Goal: Transaction & Acquisition: Purchase product/service

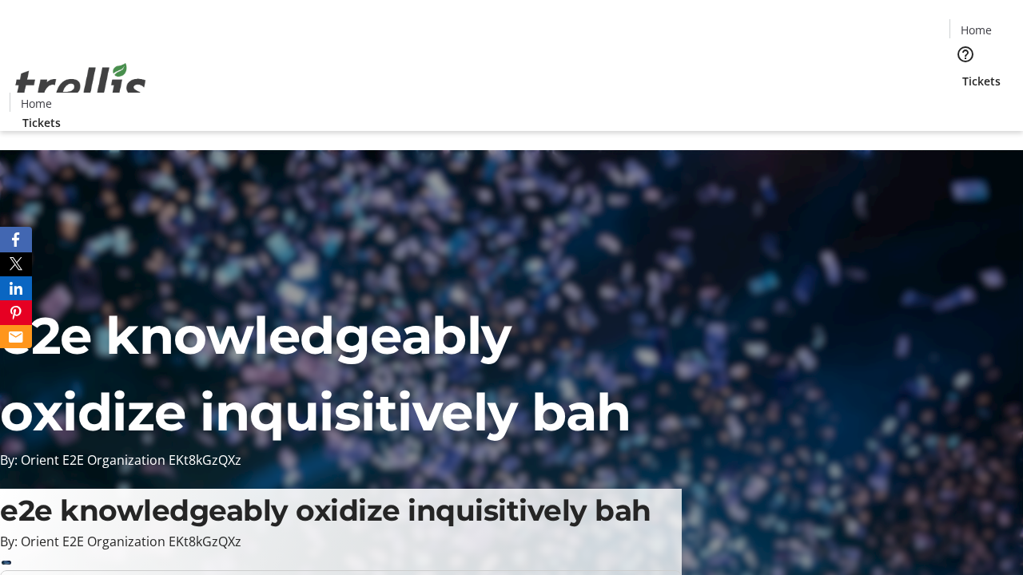
click at [962, 73] on span "Tickets" at bounding box center [981, 81] width 38 height 17
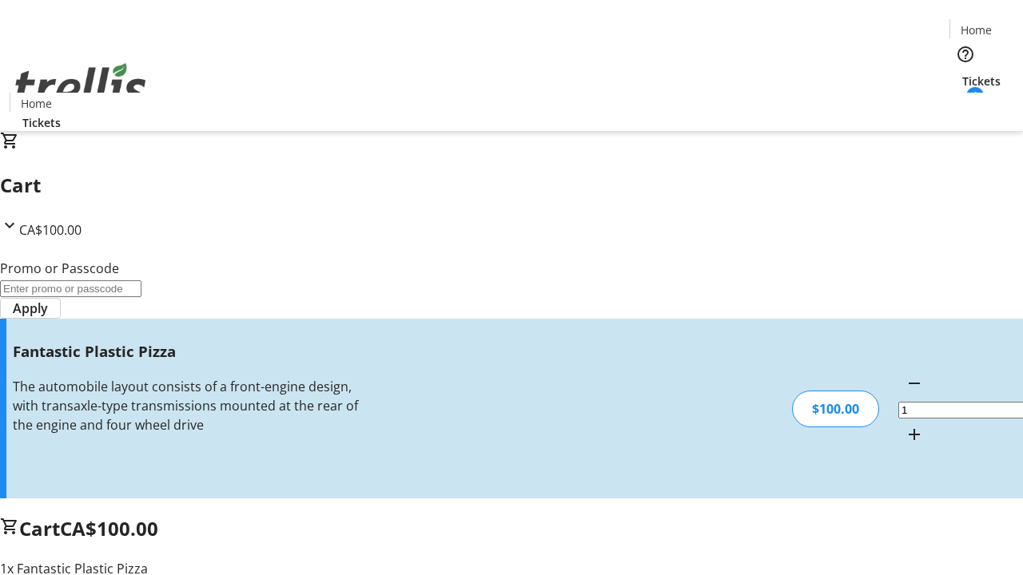
type input "FREE"
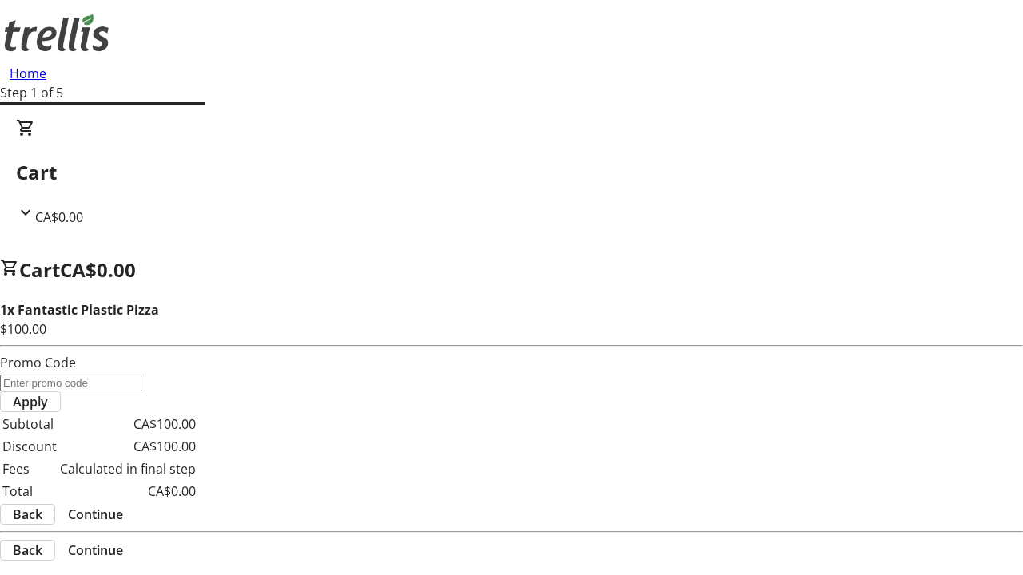
click at [123, 505] on span "Continue" at bounding box center [95, 514] width 55 height 19
